Goal: Task Accomplishment & Management: Complete application form

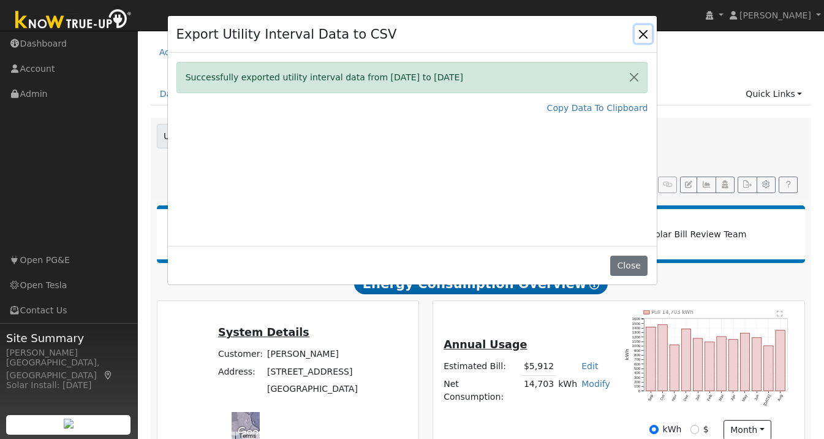
click at [642, 34] on button "Close" at bounding box center [643, 33] width 17 height 17
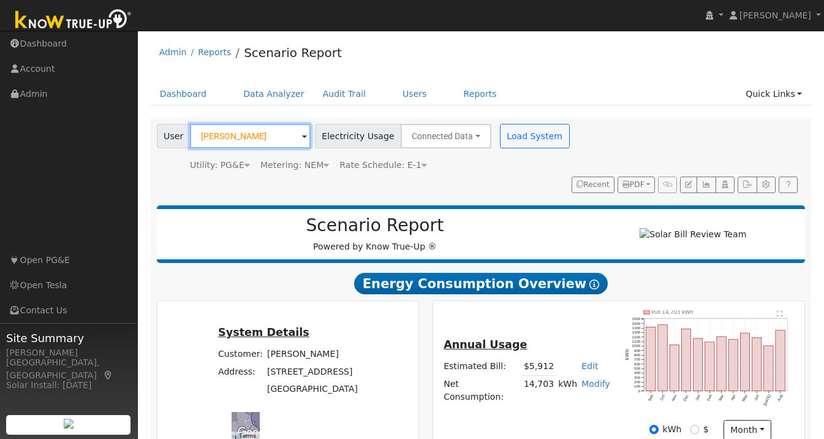
click at [249, 135] on input "Seth Bertalotto" at bounding box center [250, 136] width 121 height 24
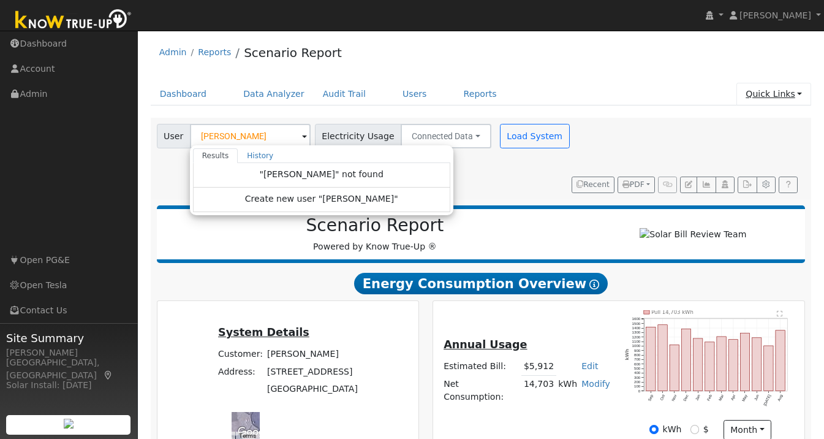
click at [796, 96] on link "Quick Links" at bounding box center [773, 94] width 75 height 23
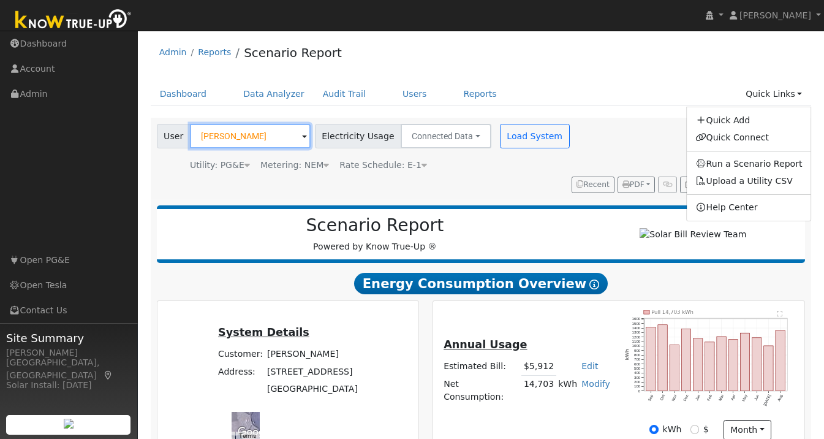
click at [211, 135] on input "Seth Bertalotto" at bounding box center [250, 136] width 121 height 24
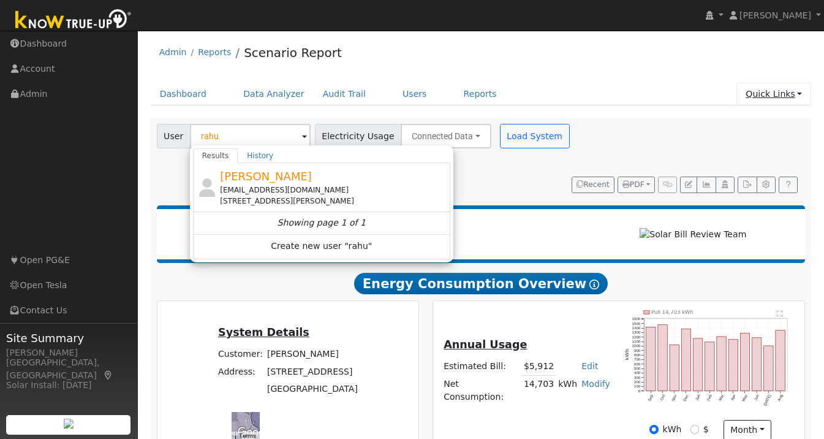
click at [793, 96] on link "Quick Links" at bounding box center [773, 94] width 75 height 23
type input "[PERSON_NAME]"
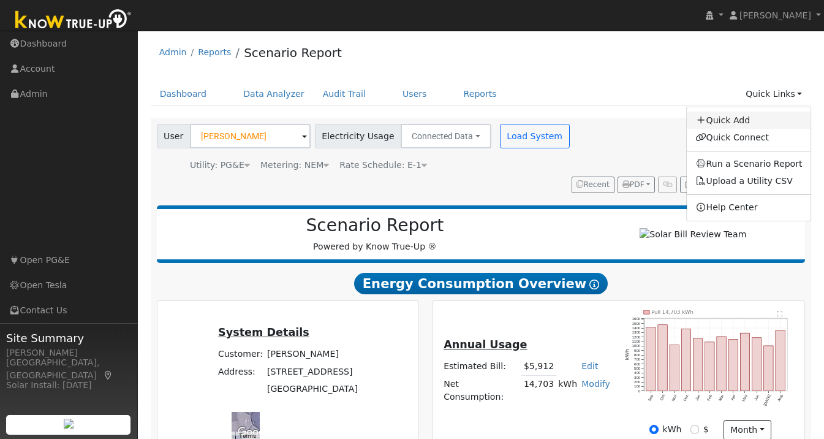
click at [737, 118] on link "Quick Add" at bounding box center [749, 119] width 124 height 17
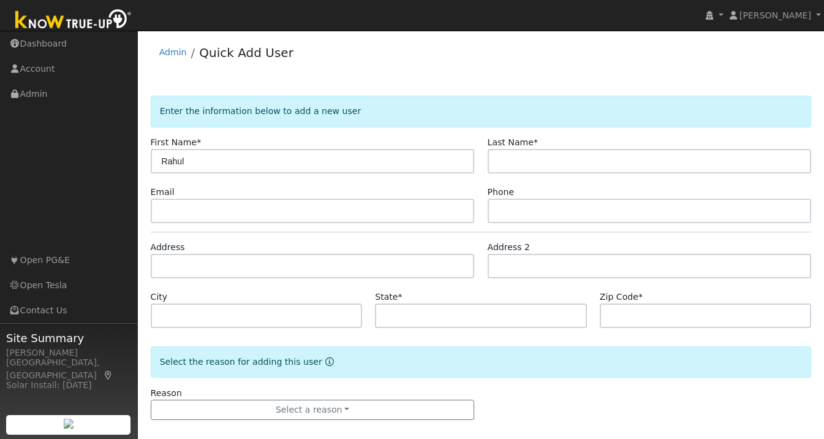
type input "Rahul"
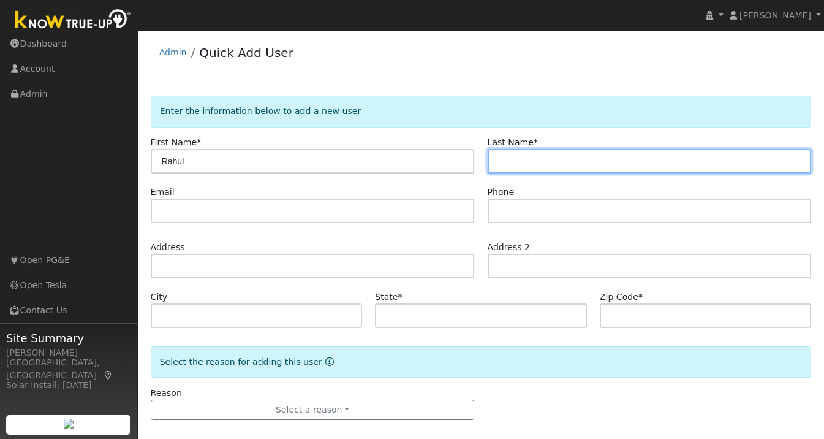
click at [633, 169] on input "text" at bounding box center [650, 161] width 324 height 24
type input "Rusia"
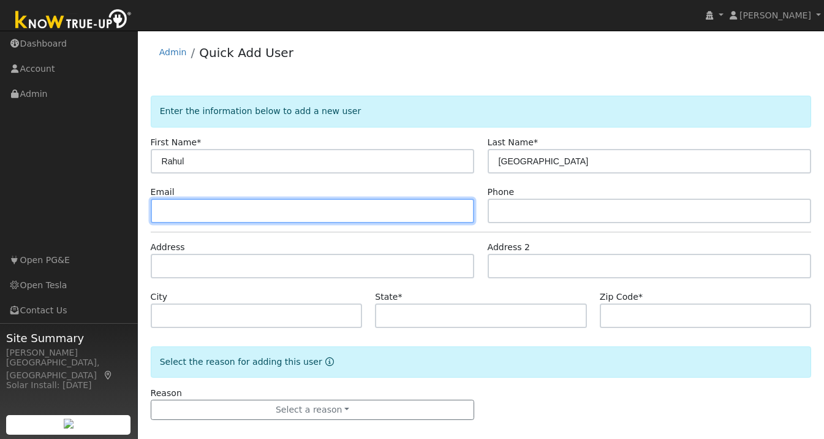
paste input "rahul.rusia@gmail.com"
type input "rahul.rusia@gmail.com"
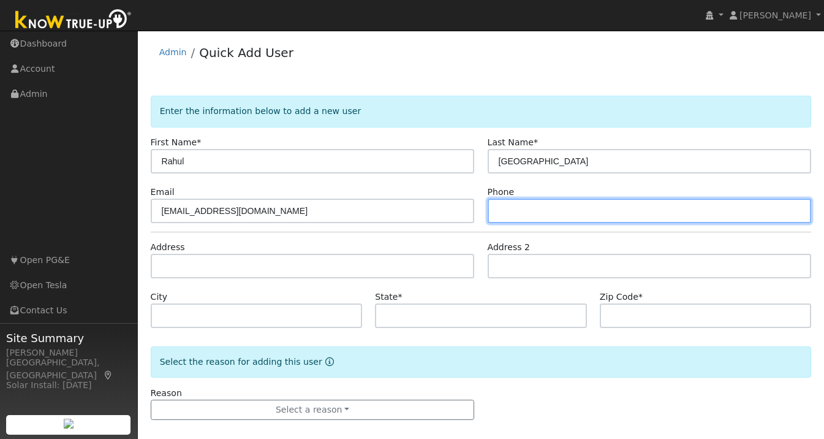
click at [543, 215] on input "text" at bounding box center [650, 210] width 324 height 24
paste input "(408) 666-8622"
type input "(408) 666-8622"
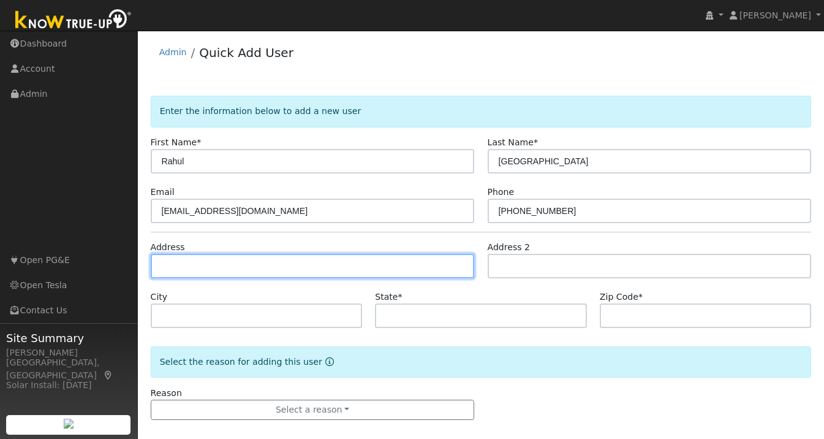
click at [249, 254] on input "text" at bounding box center [313, 266] width 324 height 24
paste input "33848 Gannet Terrace Fremont, CA"
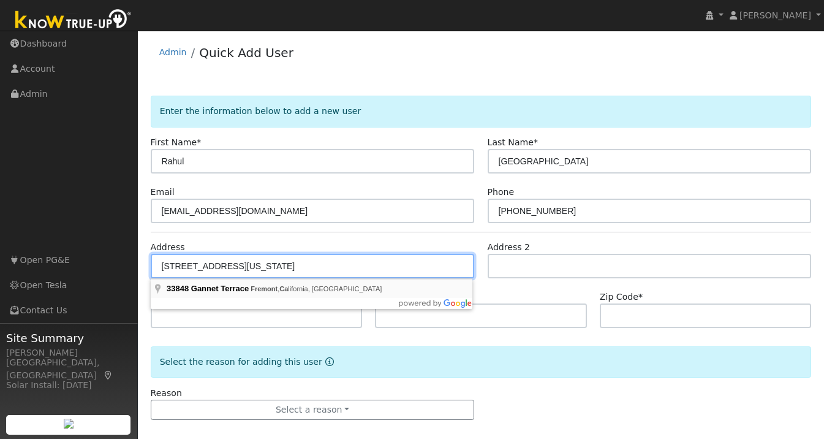
type input "33848 Gannet Terrace"
type input "Fremont"
type input "CA"
type input "94555"
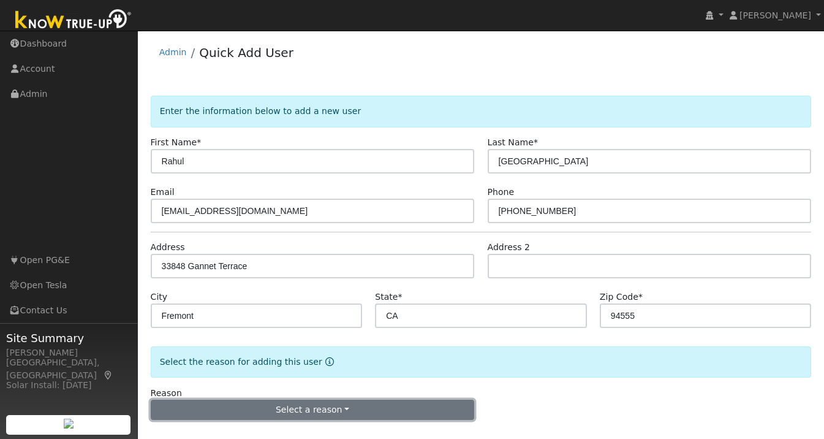
click at [269, 409] on button "Select a reason" at bounding box center [313, 409] width 324 height 21
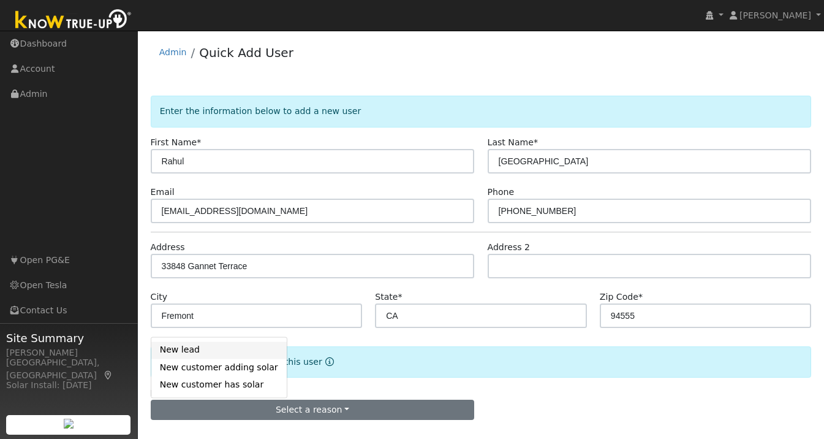
click at [198, 350] on link "New lead" at bounding box center [218, 349] width 135 height 17
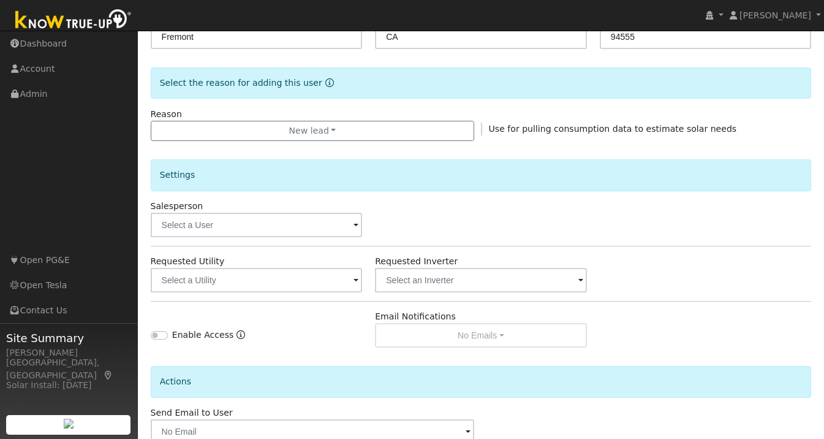
scroll to position [282, 0]
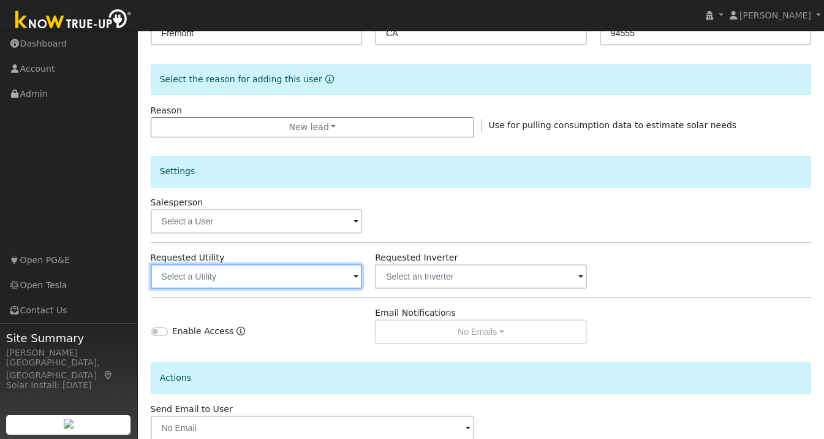
click at [350, 280] on input "text" at bounding box center [257, 276] width 212 height 24
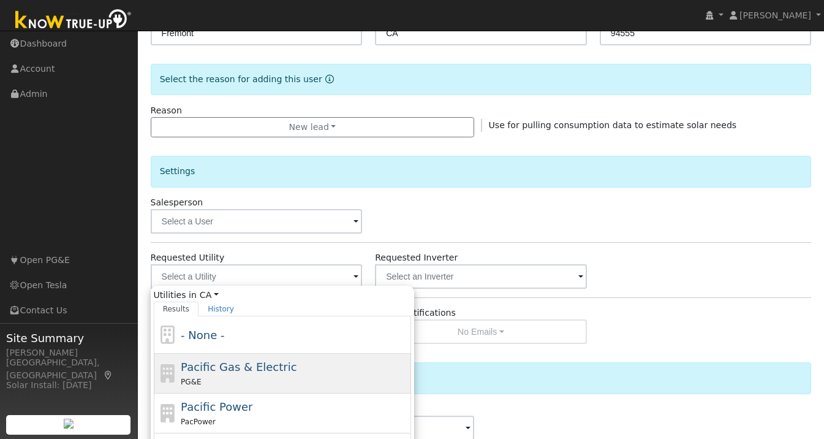
click at [292, 360] on div "Pacific Gas & Electric PG&E" at bounding box center [294, 372] width 227 height 29
type input "Pacific Gas & Electric"
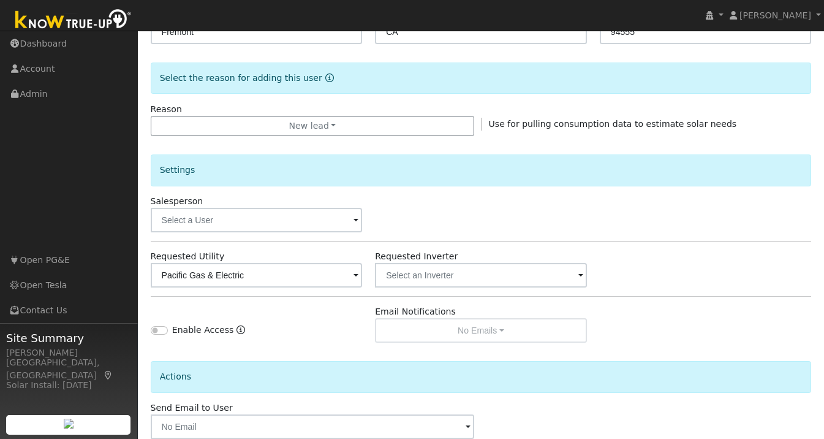
scroll to position [353, 0]
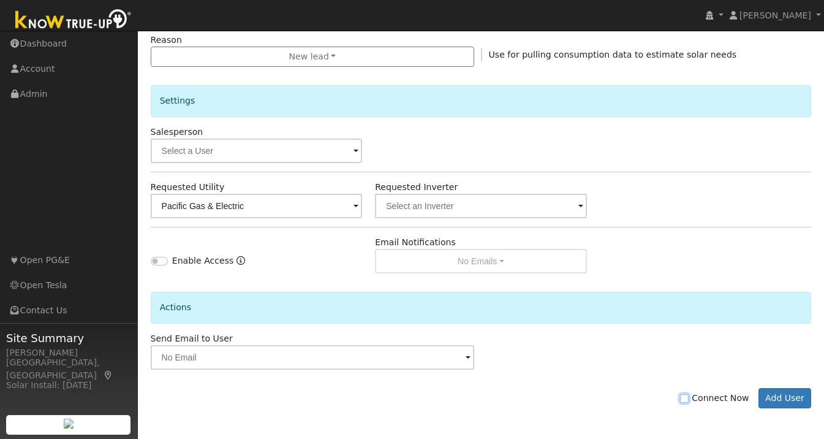
click at [688, 398] on input "Connect Now" at bounding box center [684, 398] width 9 height 9
checkbox input "true"
click at [788, 395] on button "Add User" at bounding box center [784, 398] width 53 height 21
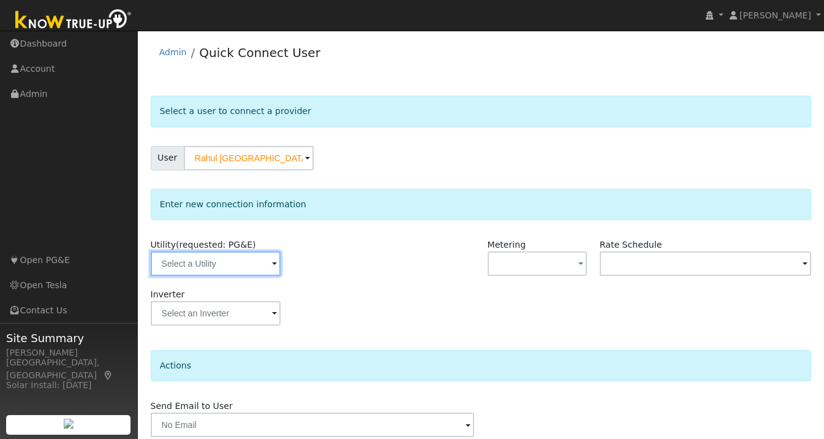
click at [262, 260] on input "text" at bounding box center [216, 263] width 130 height 24
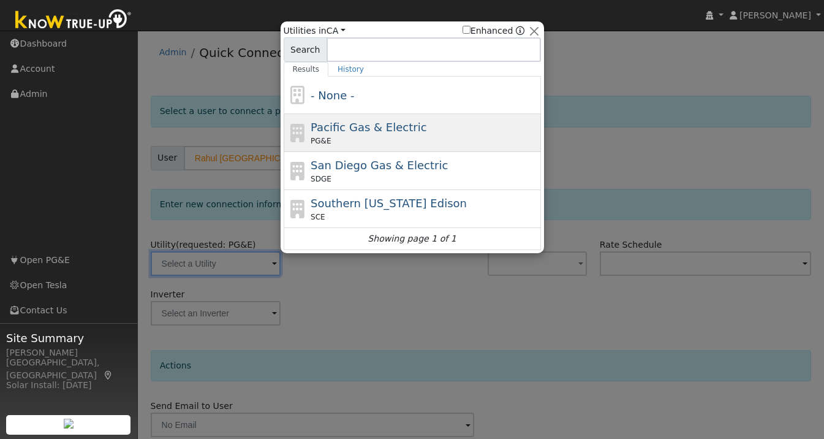
click at [372, 132] on span "Pacific Gas & Electric" at bounding box center [369, 127] width 116 height 13
type input "PG&E"
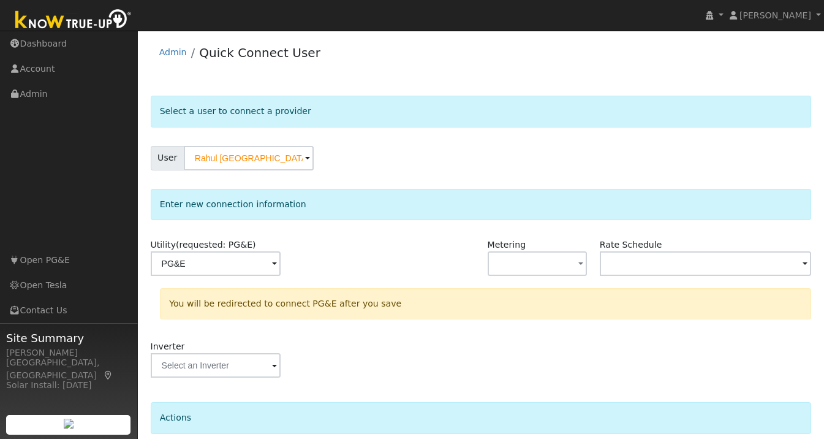
scroll to position [102, 0]
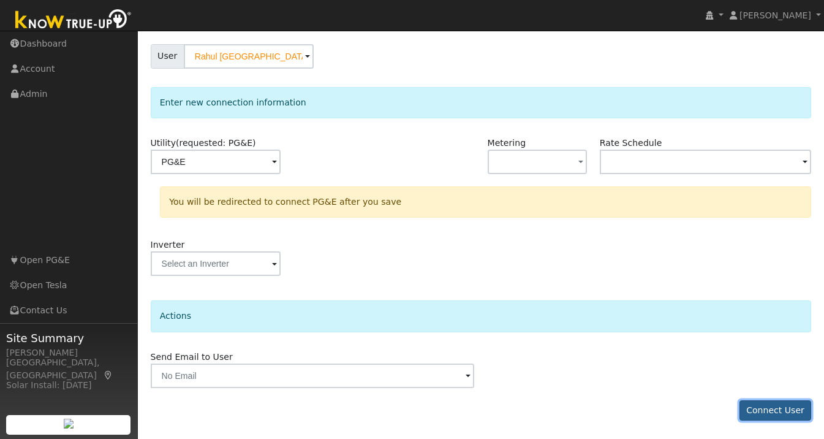
click at [757, 413] on button "Connect User" at bounding box center [775, 410] width 72 height 21
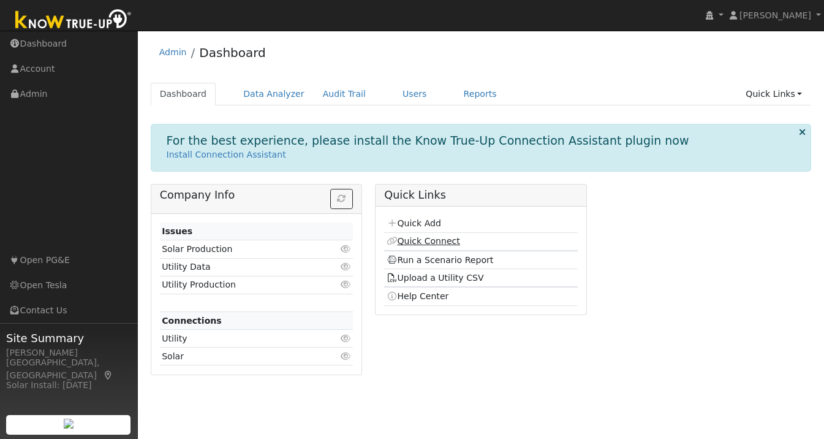
click at [417, 240] on link "Quick Connect" at bounding box center [422, 241] width 73 height 10
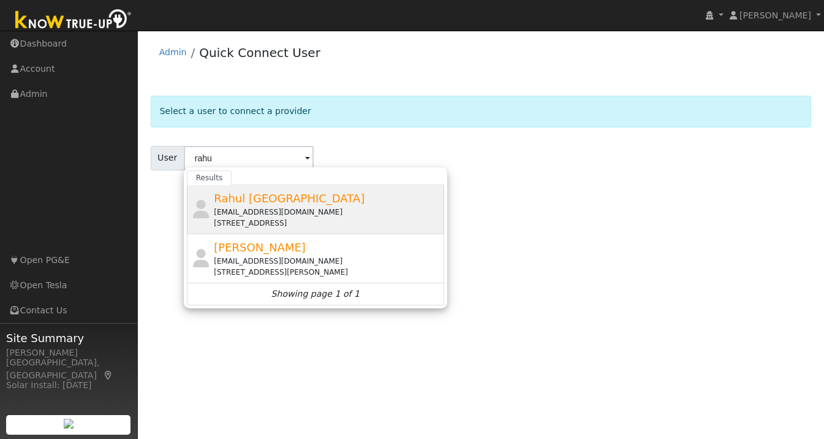
click at [285, 205] on div "Rahul Rusia [EMAIL_ADDRESS][DOMAIN_NAME] [STREET_ADDRESS]" at bounding box center [327, 209] width 227 height 39
type input "Rahul [GEOGRAPHIC_DATA]"
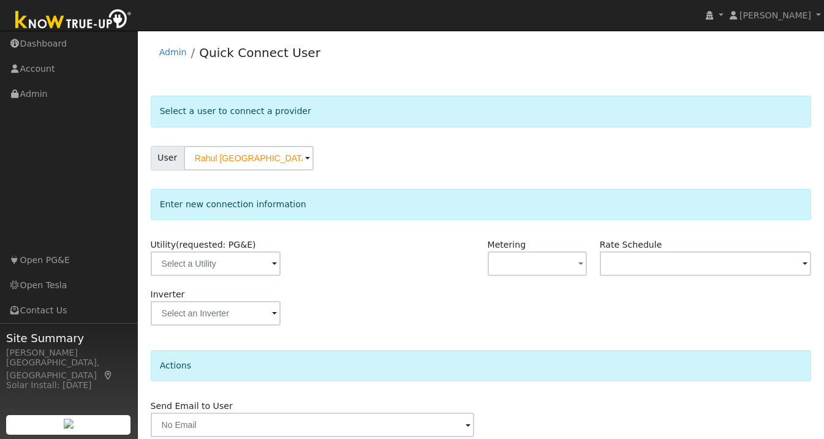
click at [272, 269] on span at bounding box center [274, 264] width 5 height 14
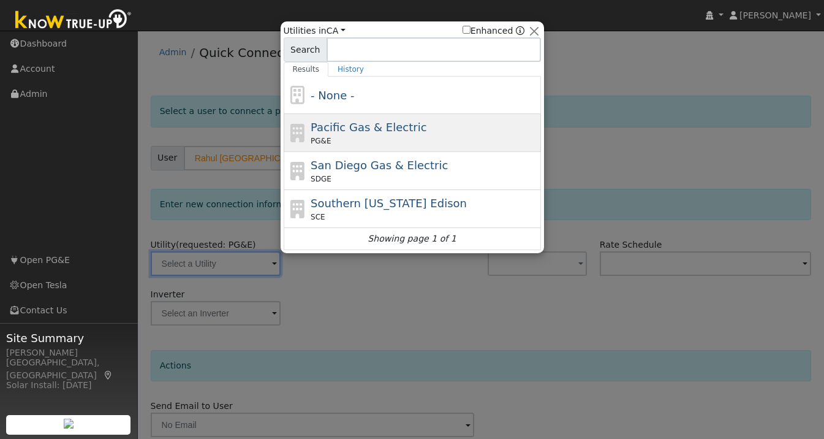
click at [340, 132] on span "Pacific Gas & Electric" at bounding box center [369, 127] width 116 height 13
type input "PG&E"
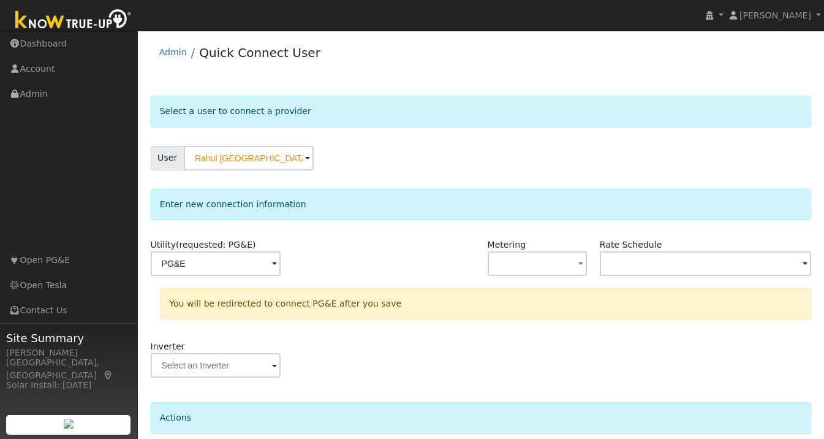
scroll to position [102, 0]
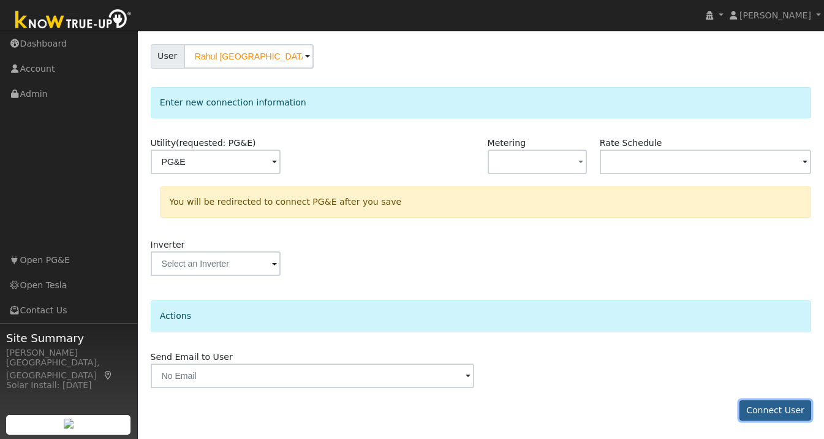
click at [775, 407] on button "Connect User" at bounding box center [775, 410] width 72 height 21
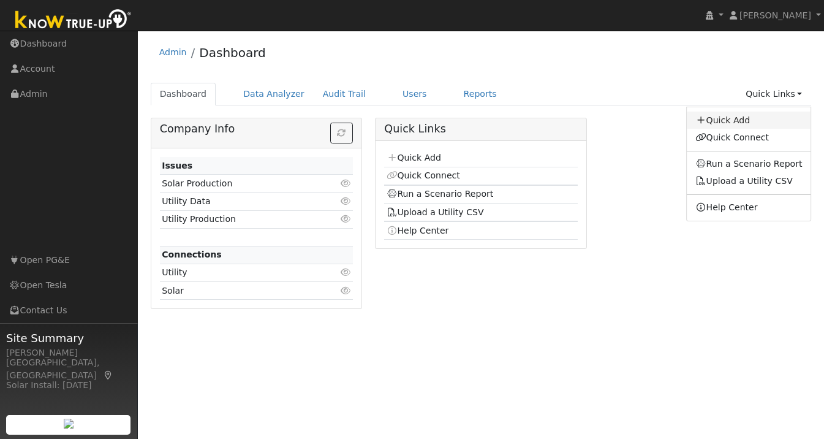
click at [737, 123] on link "Quick Add" at bounding box center [749, 119] width 124 height 17
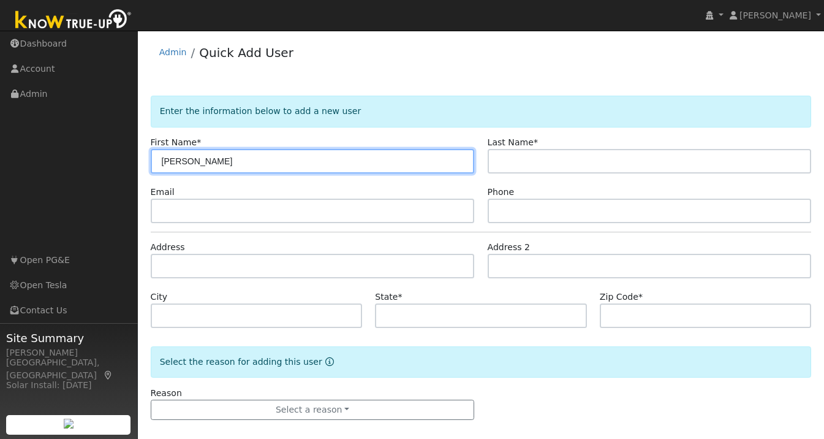
type input "Brian"
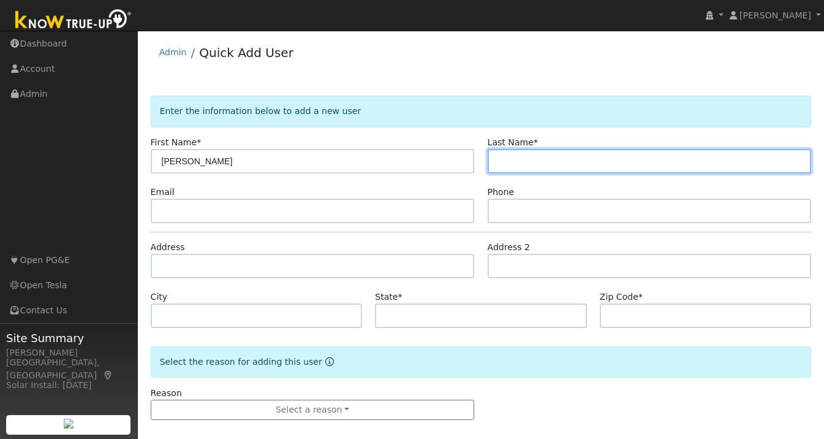
click at [574, 169] on input "text" at bounding box center [650, 161] width 324 height 24
type input "Elder"
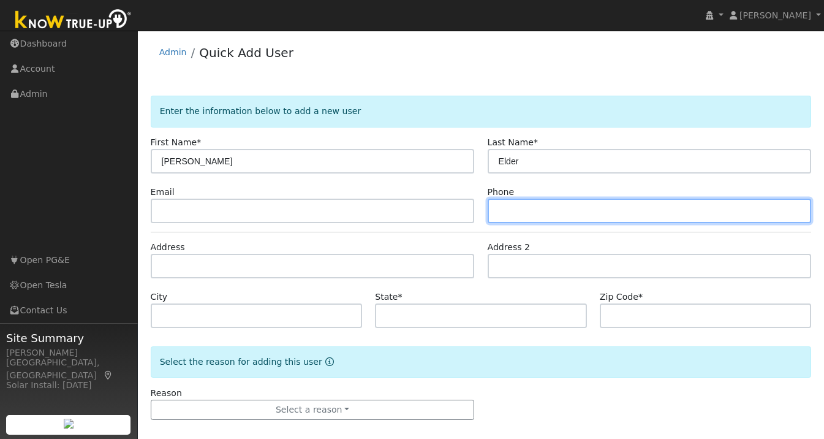
click at [550, 210] on input "text" at bounding box center [650, 210] width 324 height 24
paste input "925-895-9052"
type input "925-895-9052"
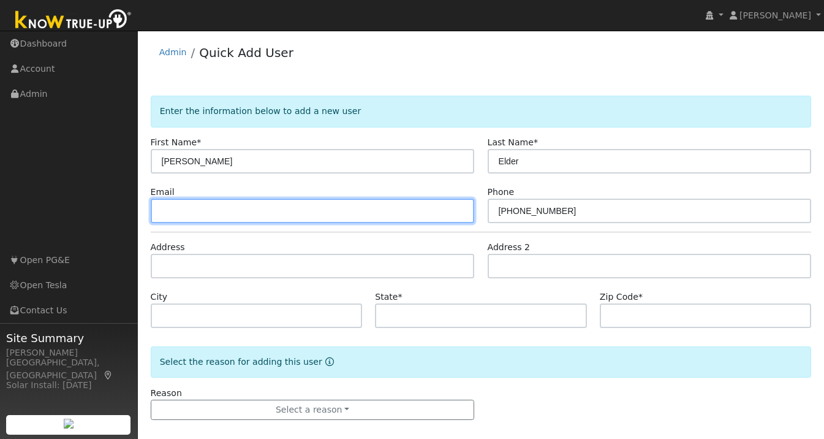
click at [215, 208] on input "text" at bounding box center [313, 210] width 324 height 24
paste input "bigblueline79@aol.com"
type input "bigblueline79@aol.com"
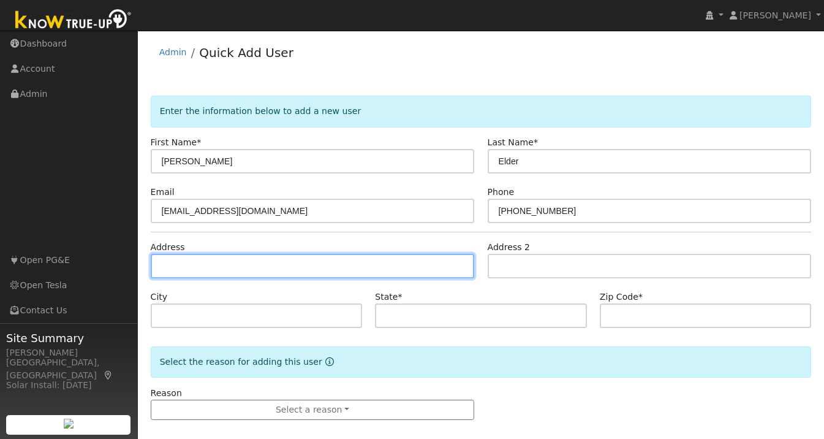
click at [250, 263] on input "text" at bounding box center [313, 266] width 324 height 24
paste input "672 Ascot Pl Brentwood, CA 94513"
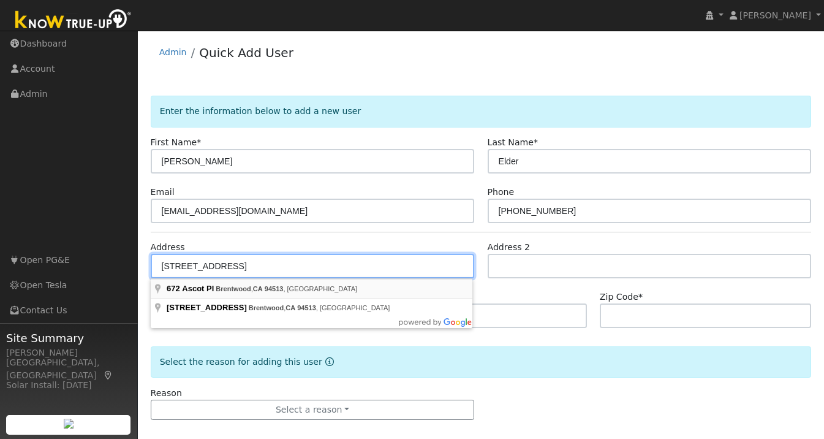
type input "672 Ascot Place"
type input "Brentwood"
type input "CA"
type input "94513"
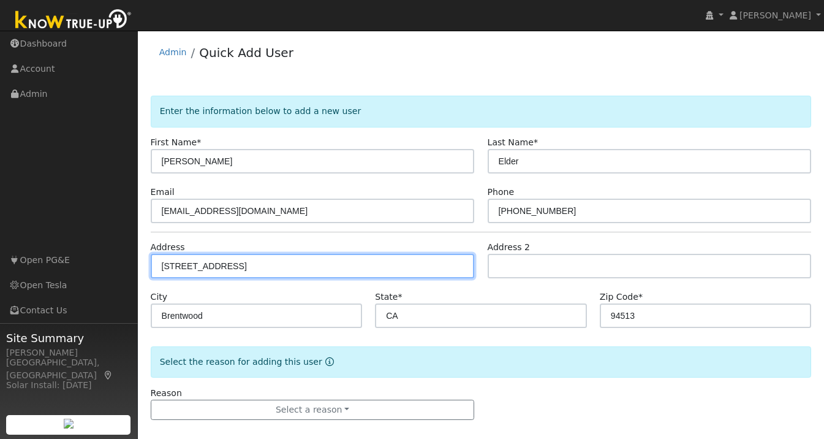
scroll to position [12, 0]
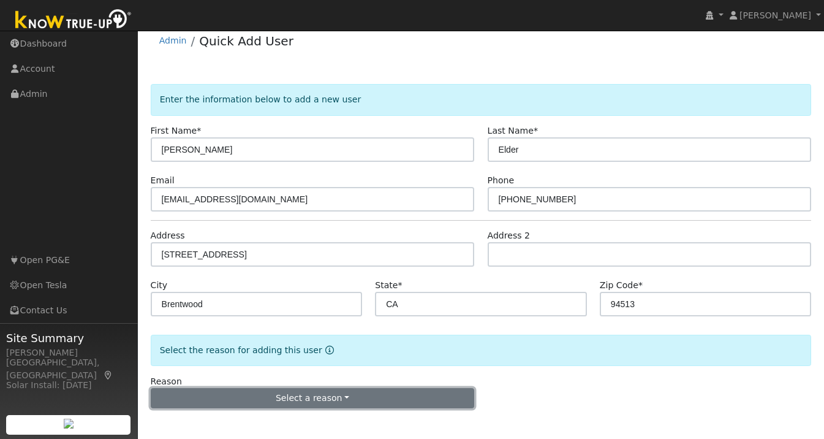
click at [310, 390] on button "Select a reason" at bounding box center [313, 398] width 324 height 21
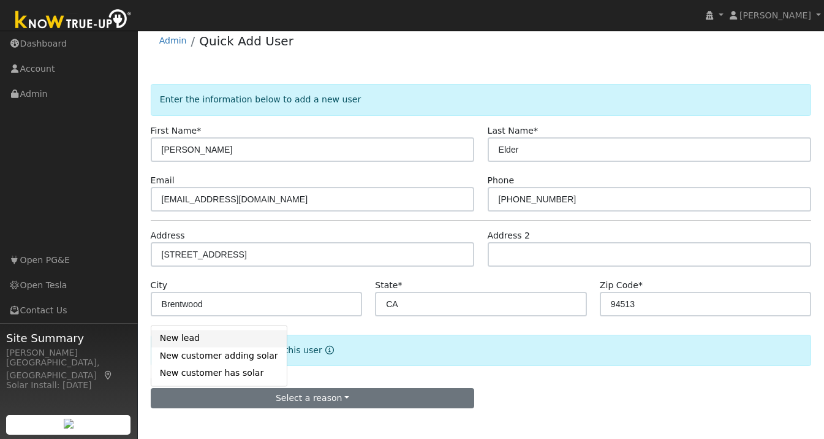
click at [192, 337] on link "New lead" at bounding box center [218, 338] width 135 height 17
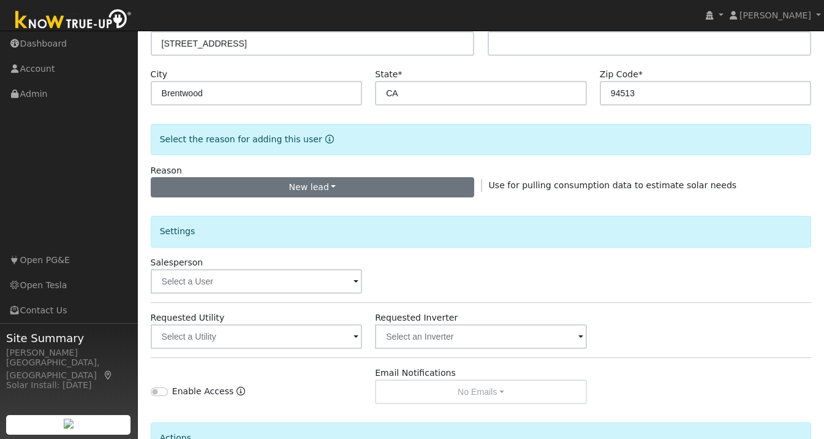
scroll to position [353, 0]
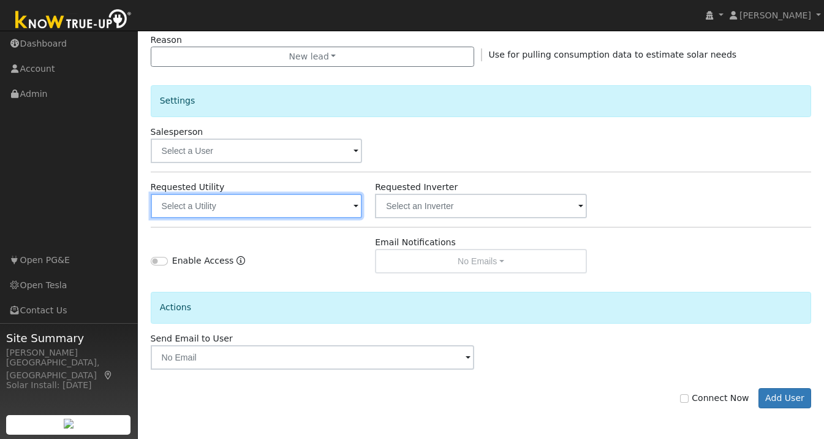
click at [238, 198] on input "text" at bounding box center [257, 206] width 212 height 24
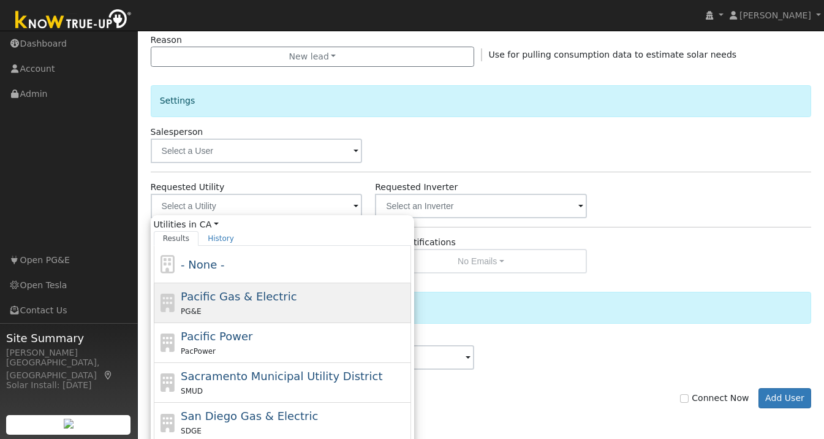
click at [258, 299] on span "Pacific Gas & Electric" at bounding box center [239, 296] width 116 height 13
type input "Pacific Gas & Electric"
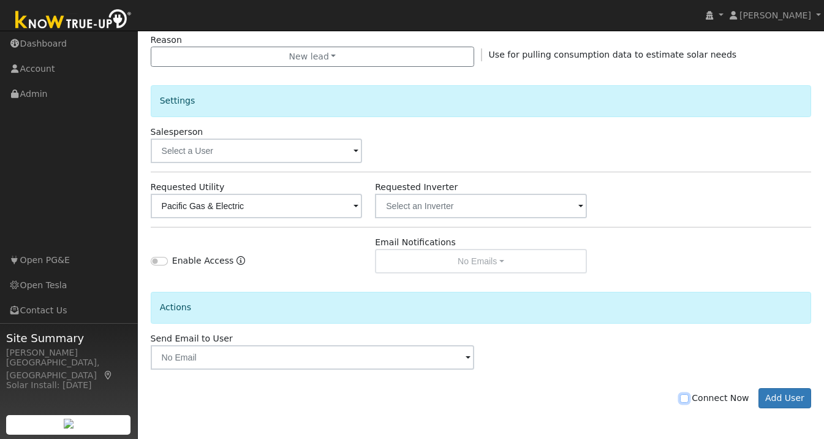
click at [688, 400] on input "Connect Now" at bounding box center [684, 398] width 9 height 9
checkbox input "true"
click at [786, 390] on button "Add User" at bounding box center [784, 398] width 53 height 21
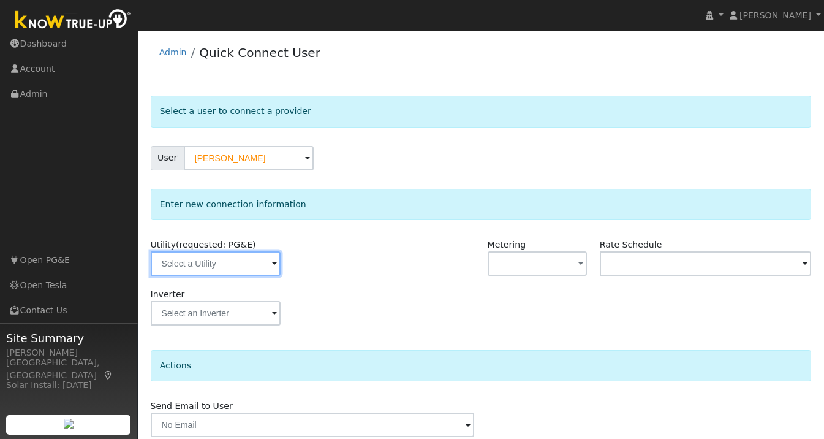
click at [257, 256] on input "text" at bounding box center [216, 263] width 130 height 24
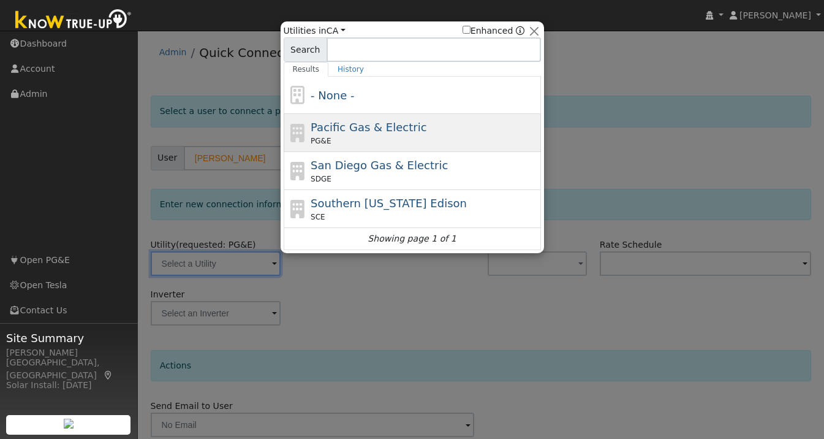
click at [404, 129] on span "Pacific Gas & Electric" at bounding box center [369, 127] width 116 height 13
type input "PG&E"
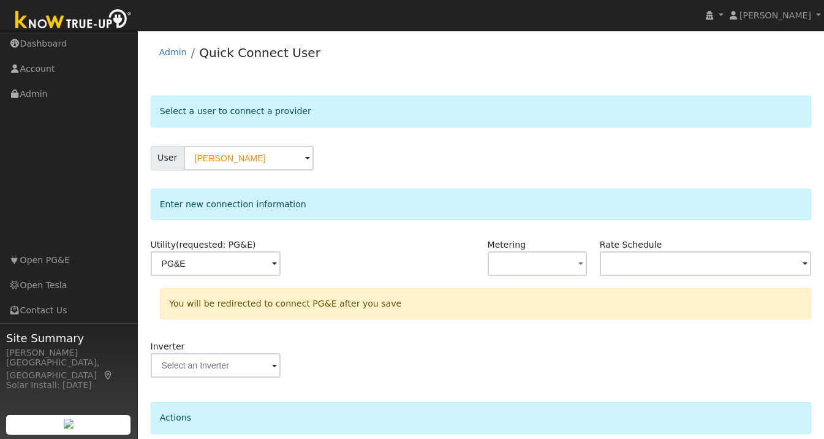
scroll to position [102, 0]
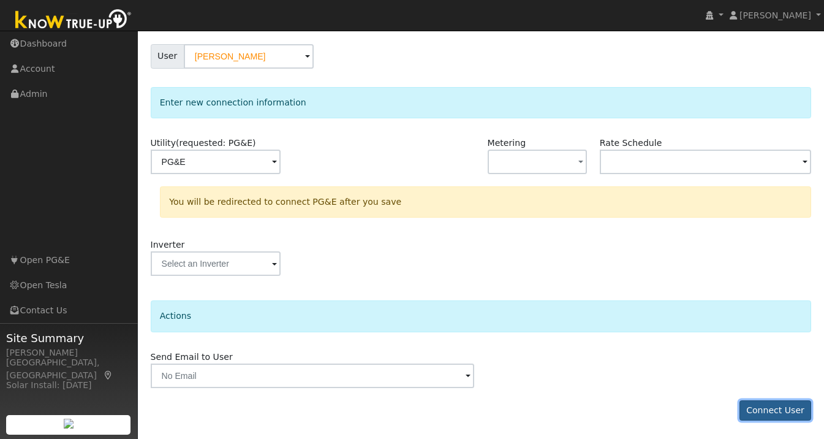
click at [777, 415] on button "Connect User" at bounding box center [775, 410] width 72 height 21
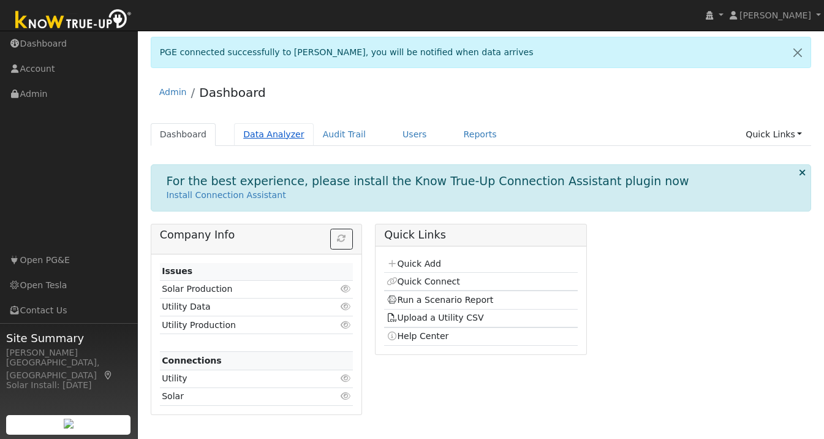
click at [262, 137] on link "Data Analyzer" at bounding box center [274, 134] width 80 height 23
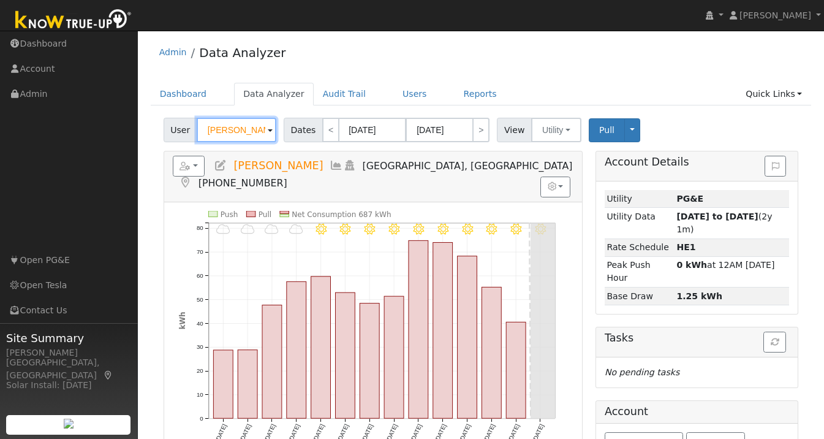
click at [227, 130] on input "[PERSON_NAME]" at bounding box center [237, 130] width 80 height 24
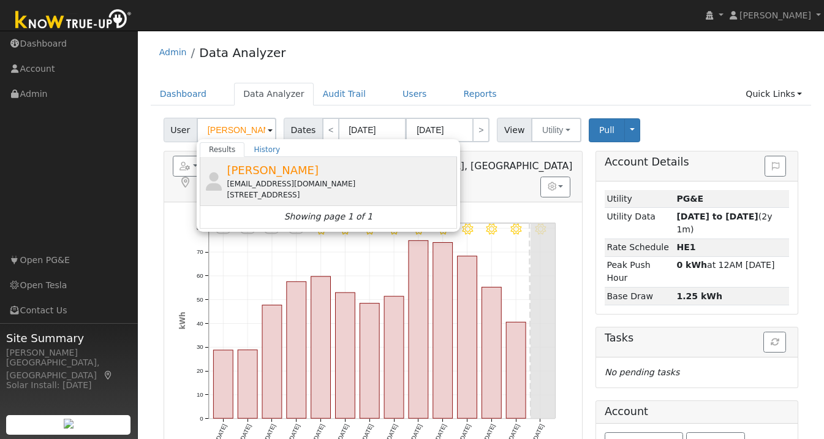
click at [258, 171] on span "[PERSON_NAME]" at bounding box center [273, 170] width 92 height 13
type input "[PERSON_NAME]"
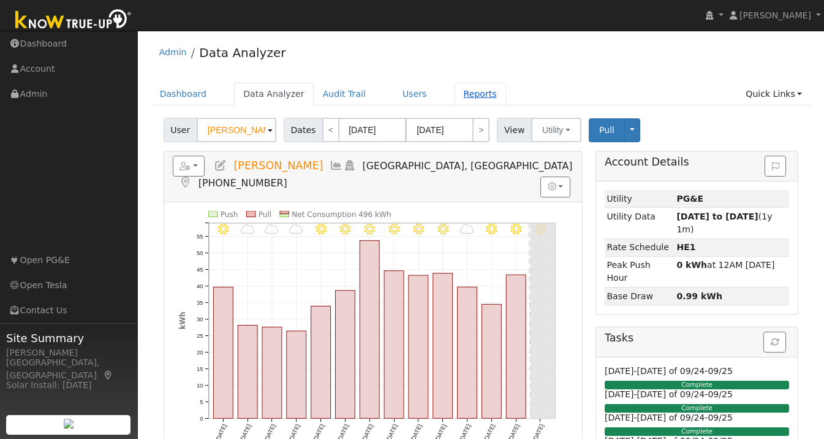
click at [469, 97] on link "Reports" at bounding box center [479, 94] width 51 height 23
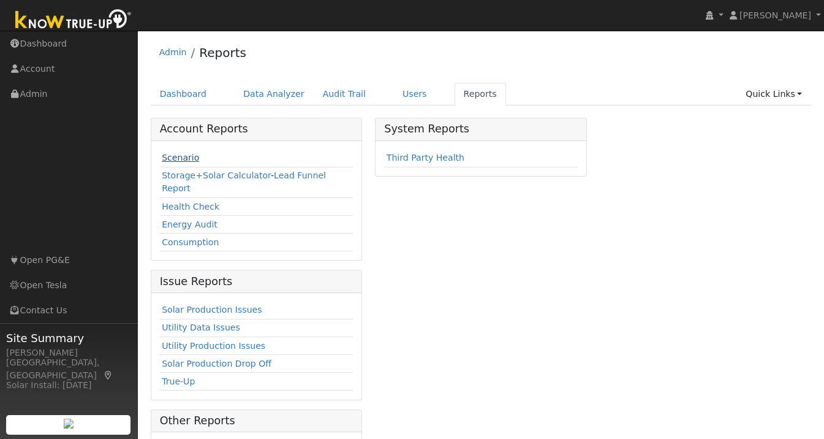
click at [192, 154] on link "Scenario" at bounding box center [180, 158] width 37 height 10
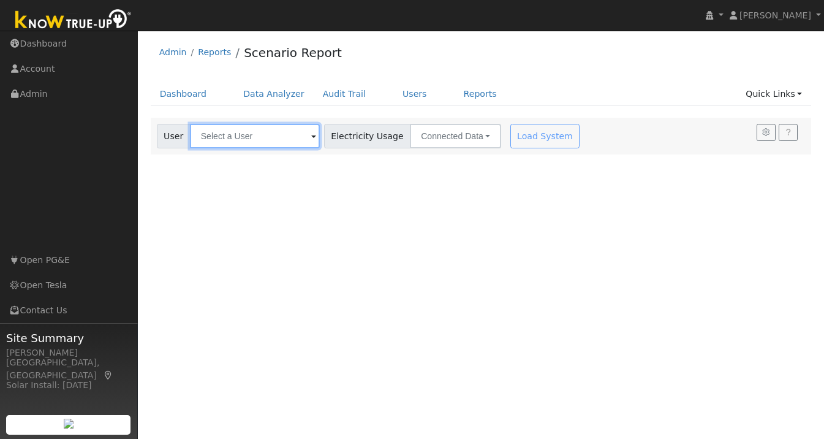
click at [233, 136] on input "text" at bounding box center [255, 136] width 130 height 24
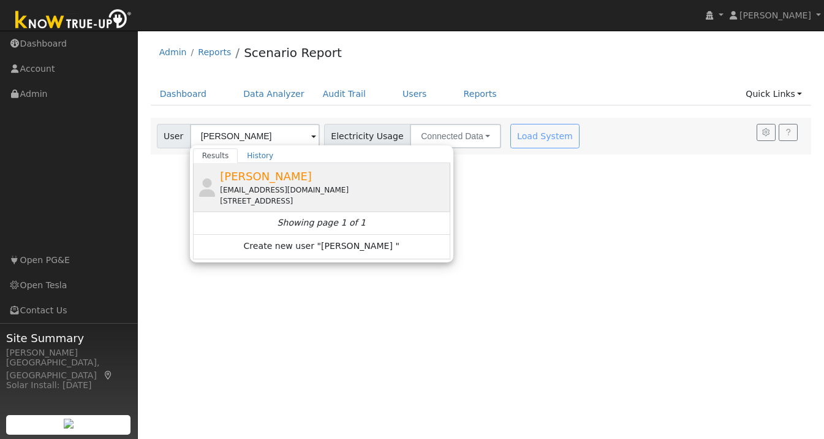
click at [254, 178] on span "[PERSON_NAME]" at bounding box center [266, 176] width 92 height 13
type input "[PERSON_NAME]"
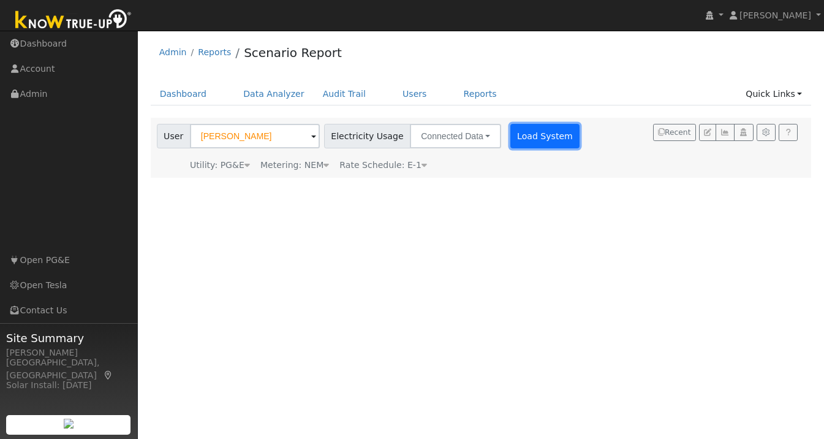
click at [521, 134] on button "Load System" at bounding box center [545, 136] width 70 height 24
